Goal: Transaction & Acquisition: Purchase product/service

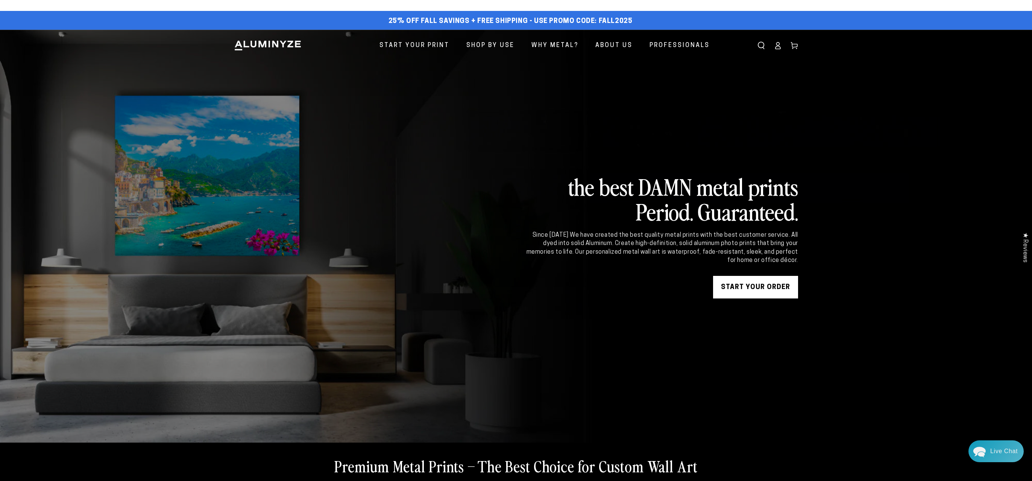
click at [757, 281] on link "START YOUR Order" at bounding box center [755, 287] width 85 height 23
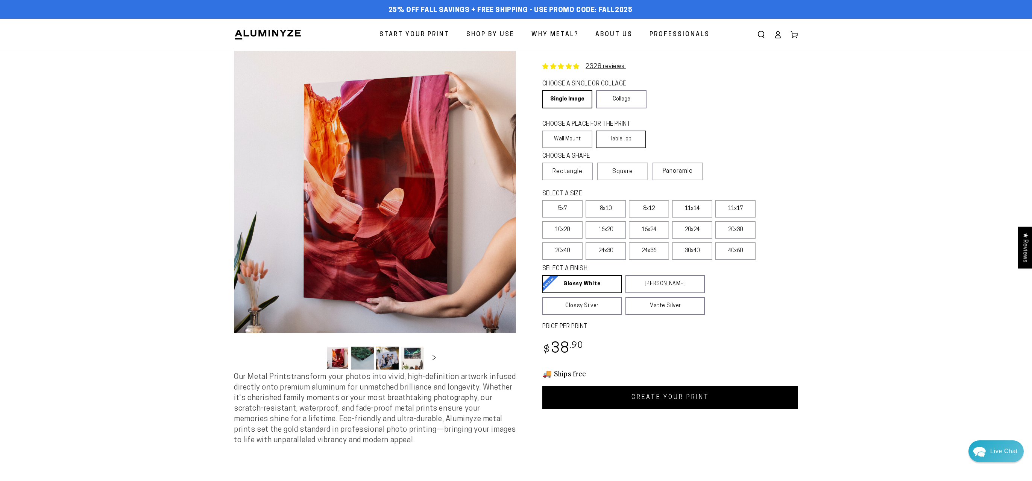
click at [637, 134] on label "Table Top" at bounding box center [621, 139] width 50 height 17
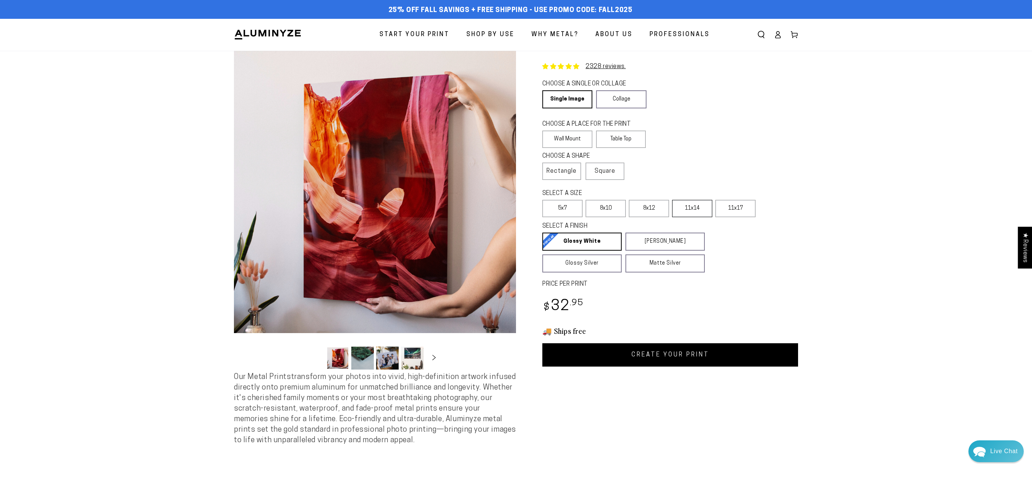
click at [694, 208] on label "11x14" at bounding box center [692, 208] width 40 height 17
click at [691, 352] on link "CREATE YOUR PRINT" at bounding box center [670, 354] width 256 height 23
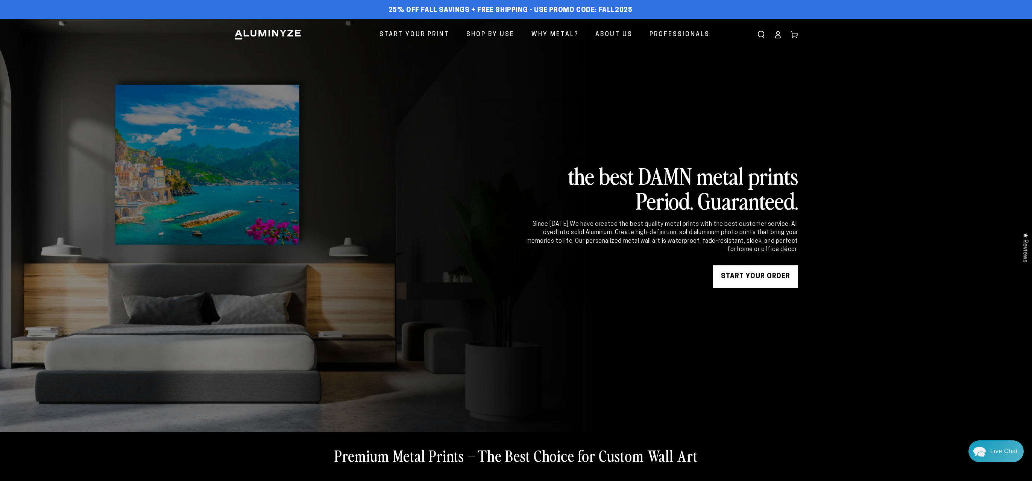
click at [749, 257] on div "the best DAMN metal prints Period. Guaranteed. Since 2011 We have created the b…" at bounding box center [661, 225] width 273 height 125
click at [753, 263] on div "the best DAMN metal prints Period. Guaranteed. Since 2011 We have created the b…" at bounding box center [661, 225] width 273 height 125
click at [756, 271] on link "START YOUR Order" at bounding box center [755, 276] width 85 height 23
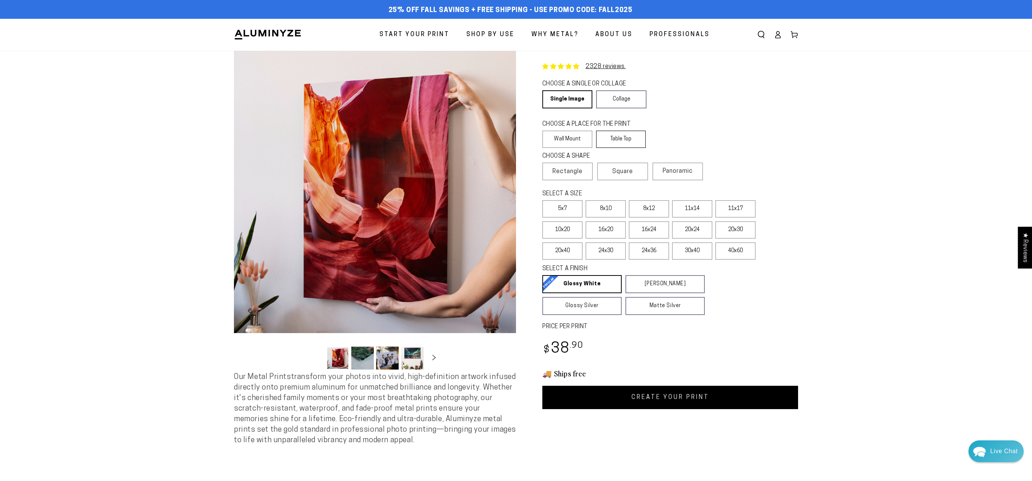
click at [636, 139] on label "Table Top" at bounding box center [621, 139] width 50 height 17
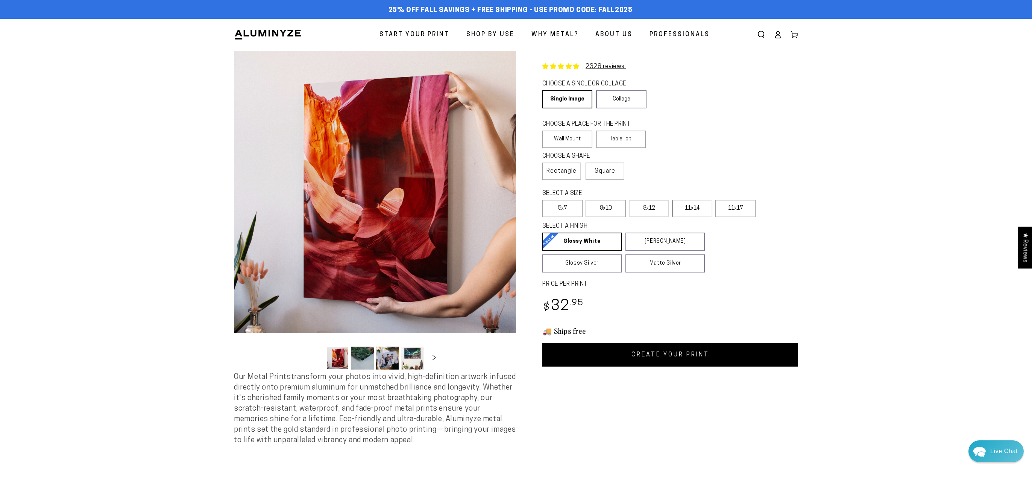
click at [696, 206] on label "11x14" at bounding box center [692, 208] width 40 height 17
click at [675, 352] on link "CREATE YOUR PRINT" at bounding box center [670, 354] width 256 height 23
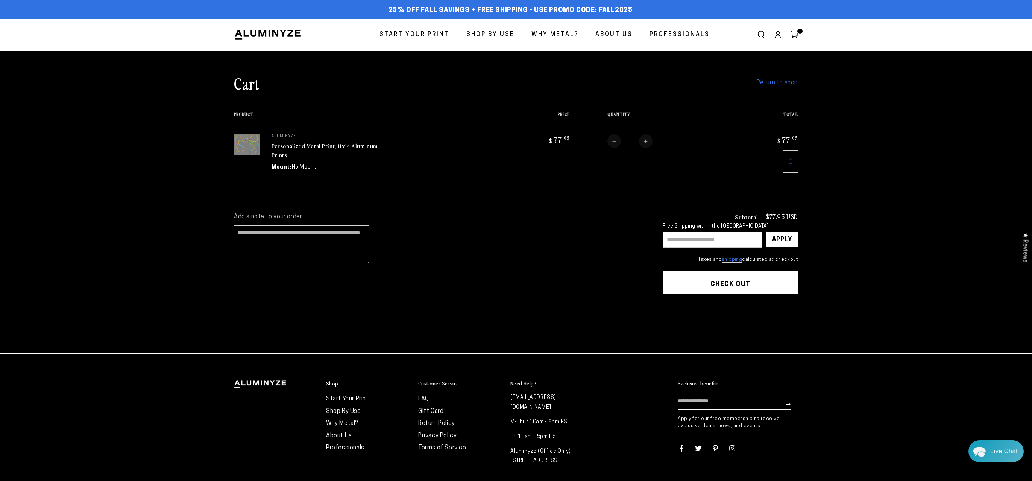
paste input "**********"
type input "**********"
click at [783, 239] on div "Apply" at bounding box center [782, 239] width 20 height 15
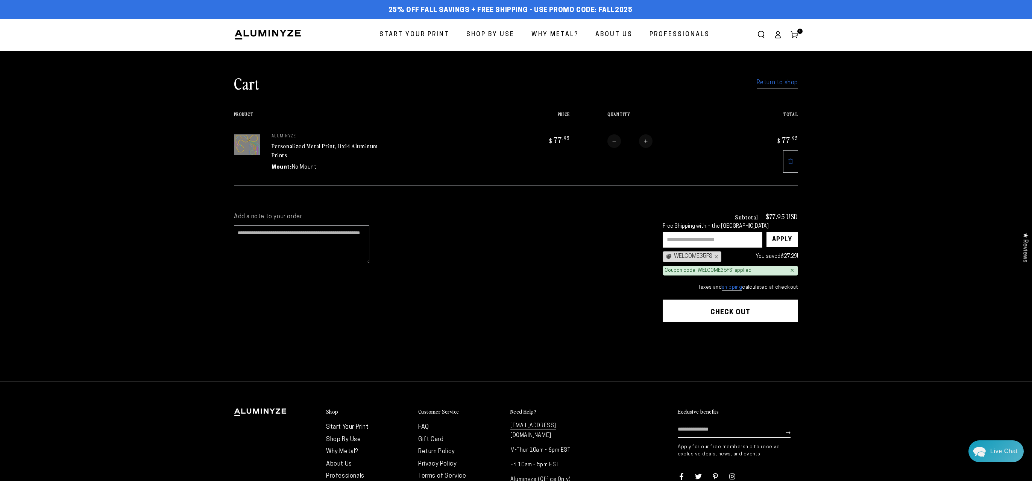
click at [311, 146] on link "Personalized Metal Print, 11x14 Aluminum Prints" at bounding box center [325, 150] width 106 height 18
